Goal: Find specific page/section

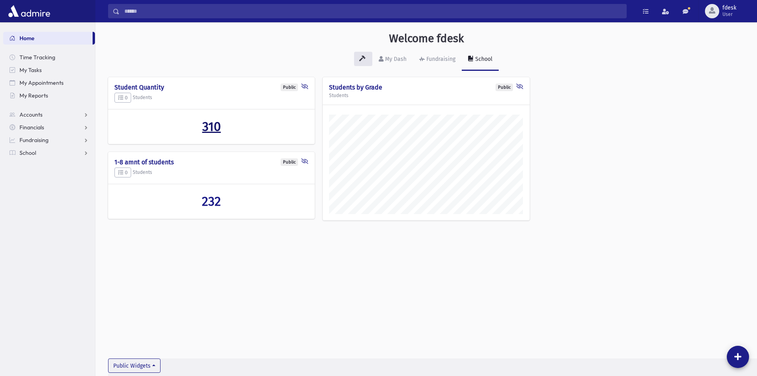
scroll to position [371, 662]
click at [178, 10] on input "Search" at bounding box center [373, 11] width 507 height 14
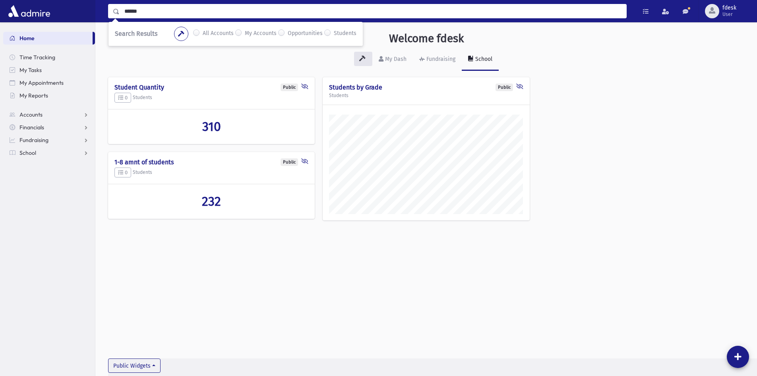
type input "******"
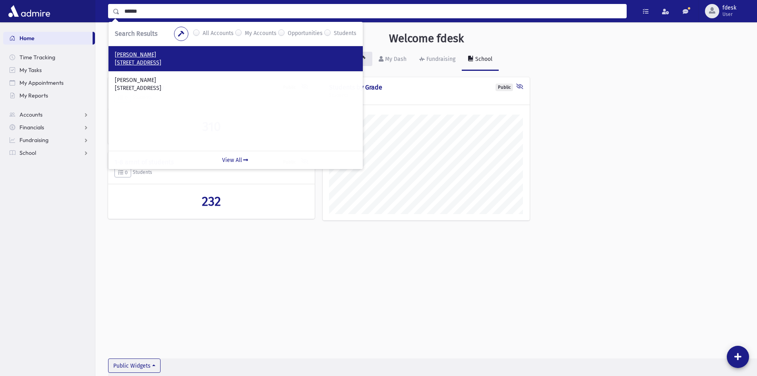
click at [162, 63] on p "598 Glengrove Avenue West Toronto, ON M6B 2H8 CANADA" at bounding box center [236, 63] width 242 height 8
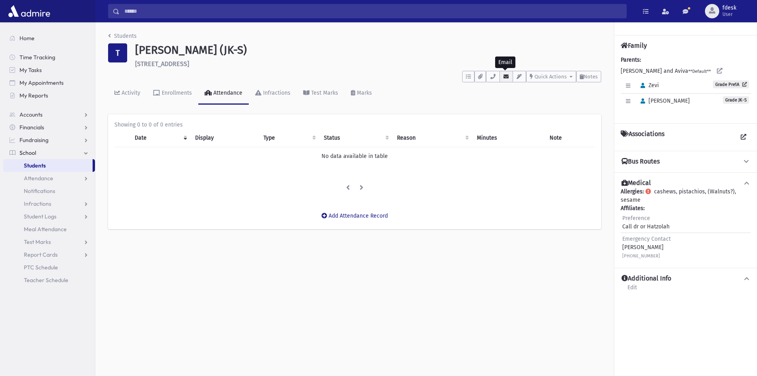
click at [505, 75] on icon "button" at bounding box center [506, 76] width 6 height 5
click at [159, 13] on input "Search" at bounding box center [373, 11] width 507 height 14
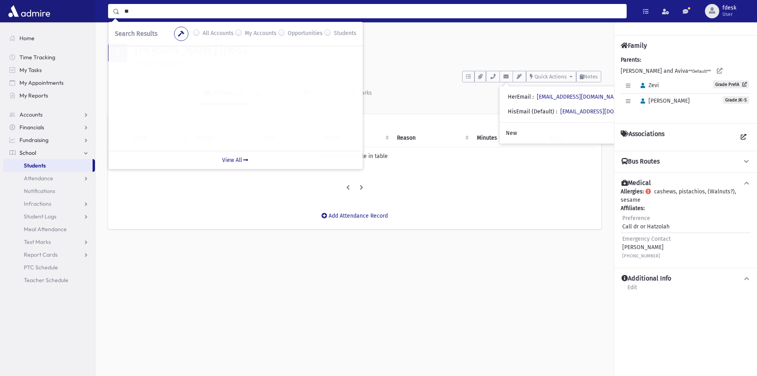
type input "*"
